Goal: Task Accomplishment & Management: Complete application form

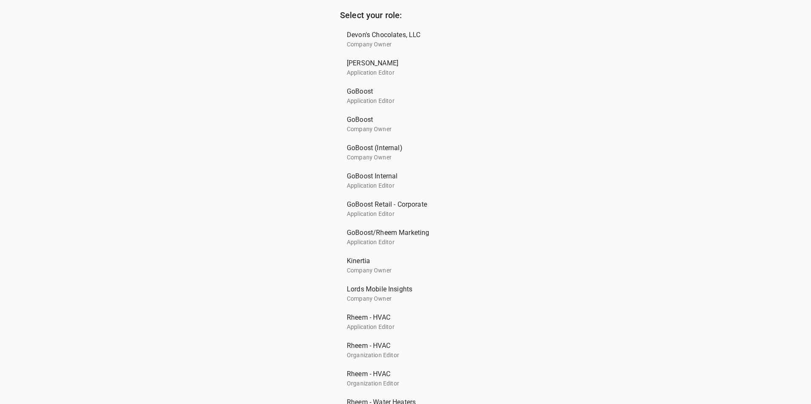
click at [126, 197] on div "Select your role: Devon's Chocolates, LLC Company Owner Ferguson Application Ed…" at bounding box center [405, 344] width 811 height 688
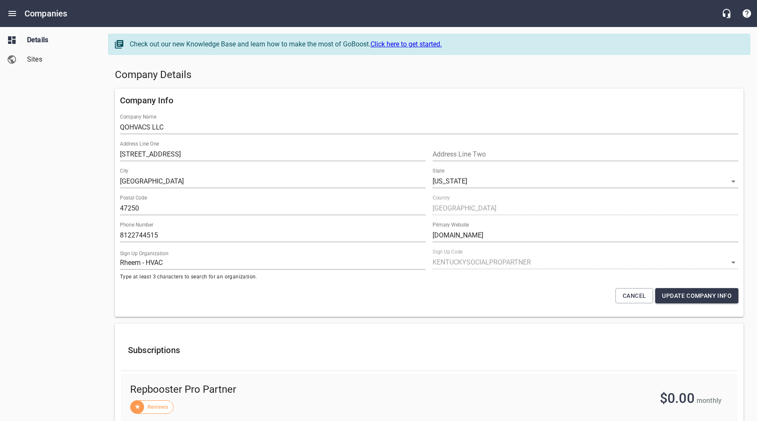
select select "Indiana"
select select "4402"
click at [301, 82] on div "Company Details" at bounding box center [428, 75] width 635 height 20
